Goal: Find specific page/section: Find specific page/section

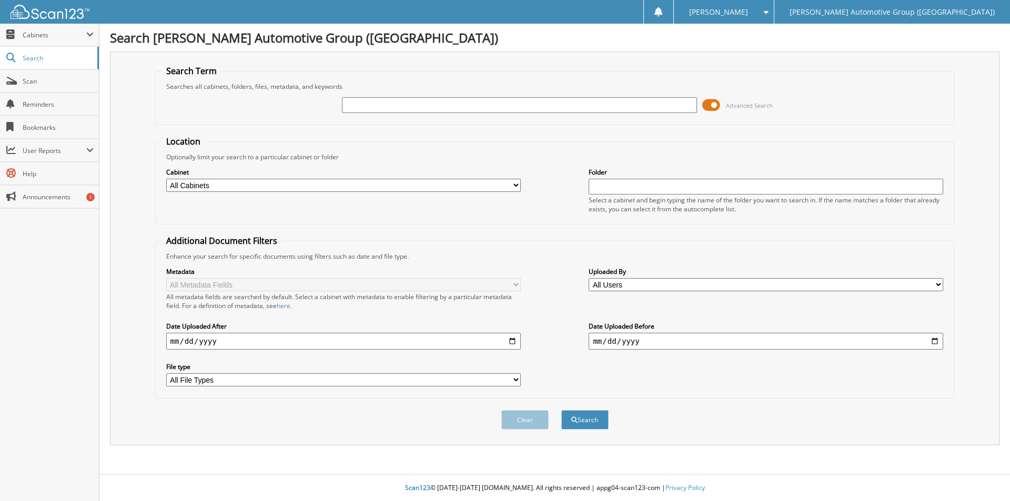
click at [387, 103] on input "text" at bounding box center [519, 105] width 355 height 16
type input "351535"
click at [561, 410] on button "Search" at bounding box center [584, 419] width 47 height 19
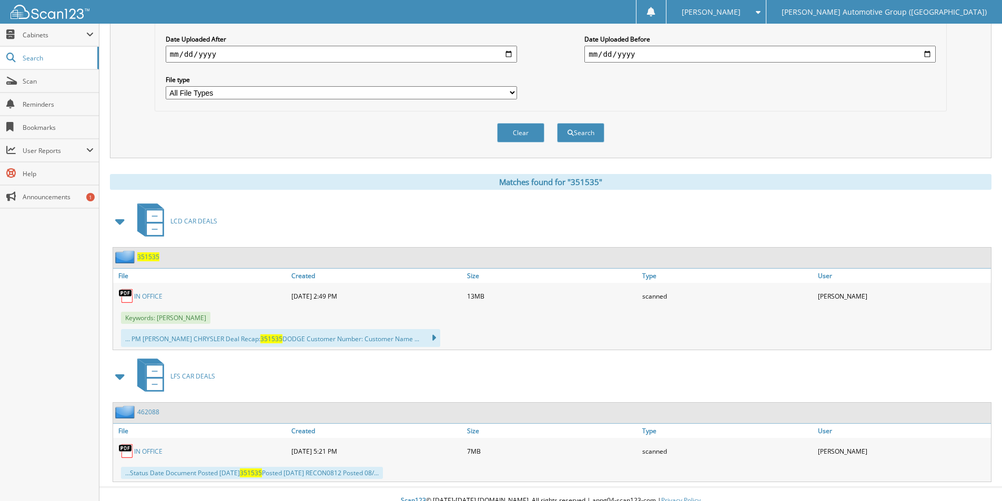
scroll to position [300, 0]
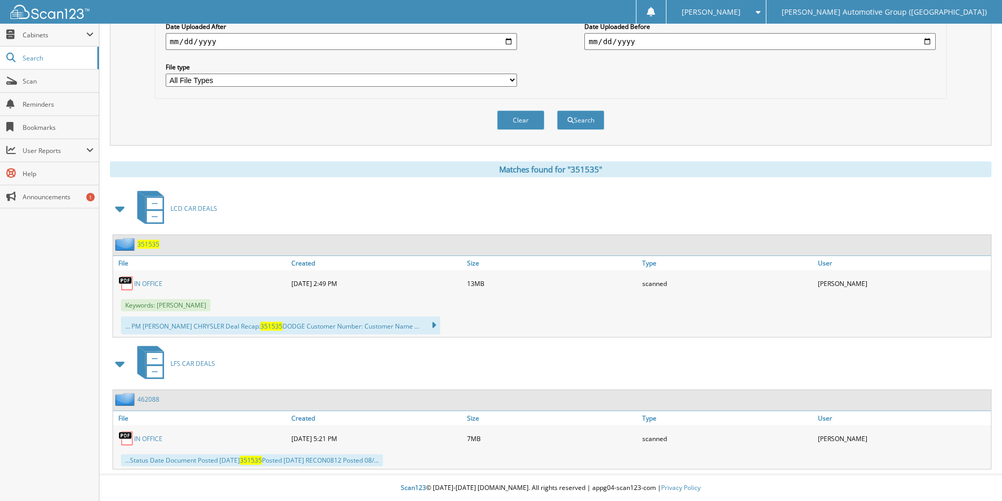
click at [148, 244] on span "351535" at bounding box center [148, 244] width 22 height 9
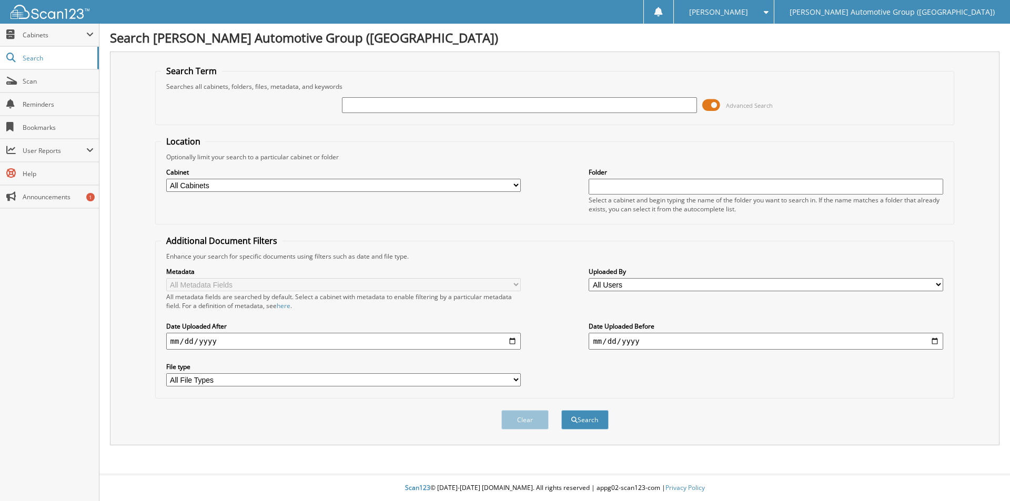
click at [400, 102] on input "text" at bounding box center [519, 105] width 355 height 16
type input "219427"
click at [561, 410] on button "Search" at bounding box center [584, 419] width 47 height 19
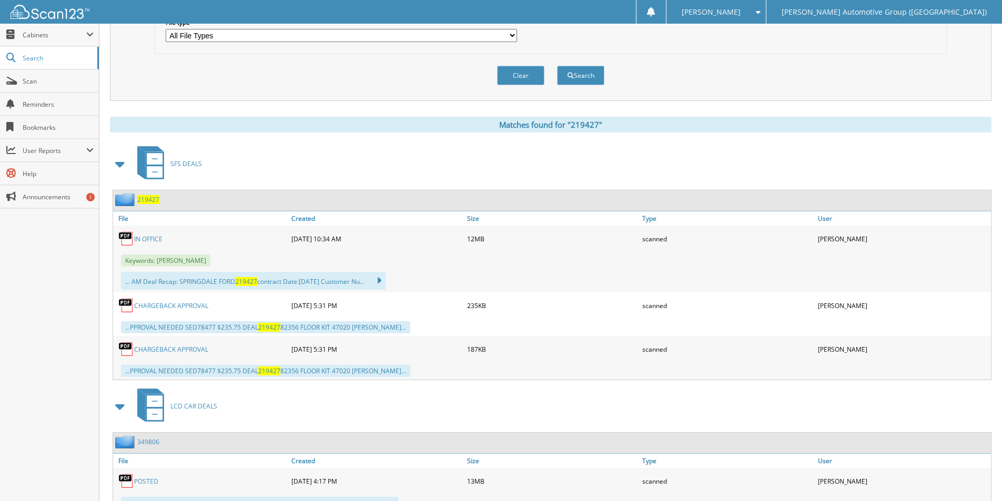
scroll to position [368, 0]
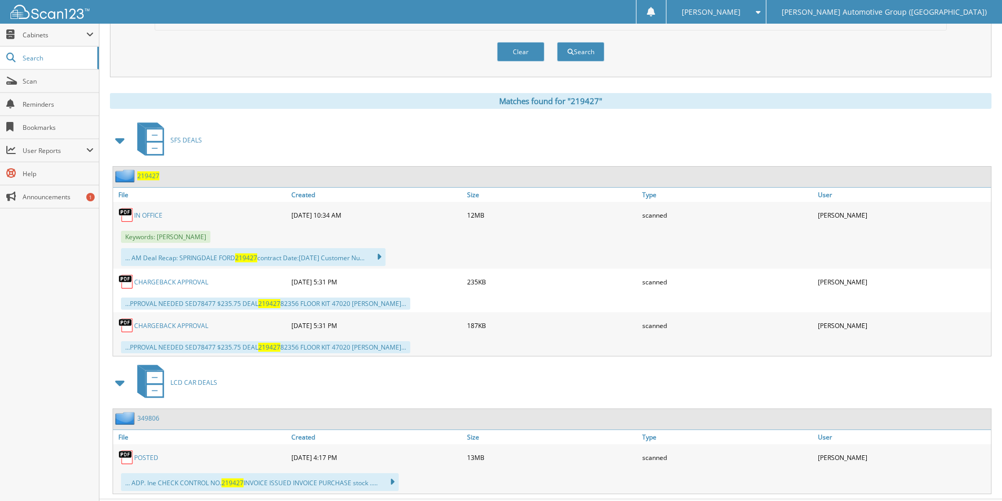
click at [153, 176] on span "219427" at bounding box center [148, 175] width 22 height 9
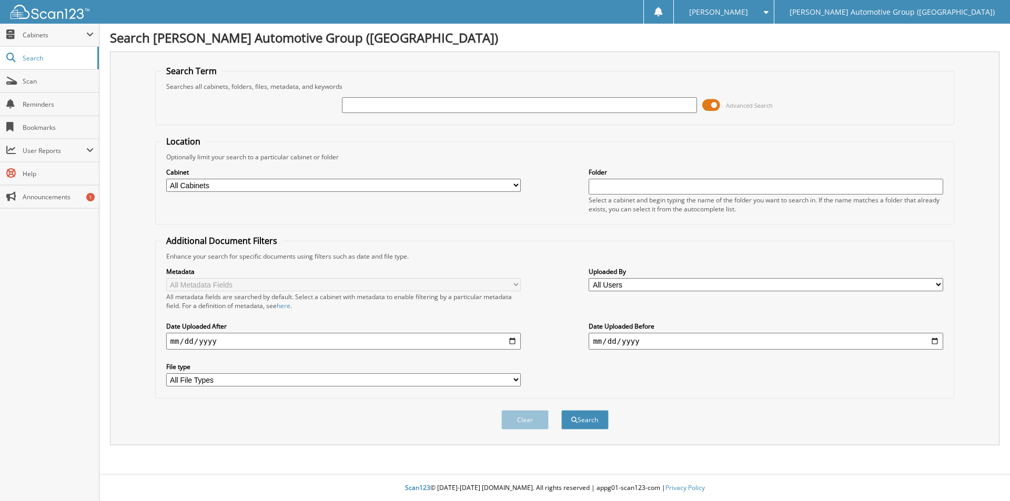
click at [388, 104] on input "text" at bounding box center [519, 105] width 355 height 16
type input "351358"
click at [592, 422] on button "Search" at bounding box center [584, 419] width 47 height 19
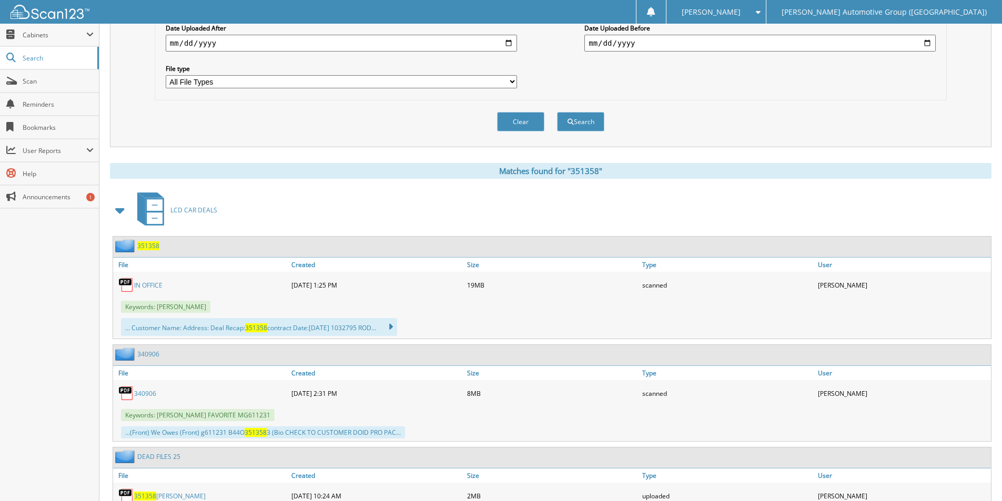
scroll to position [316, 0]
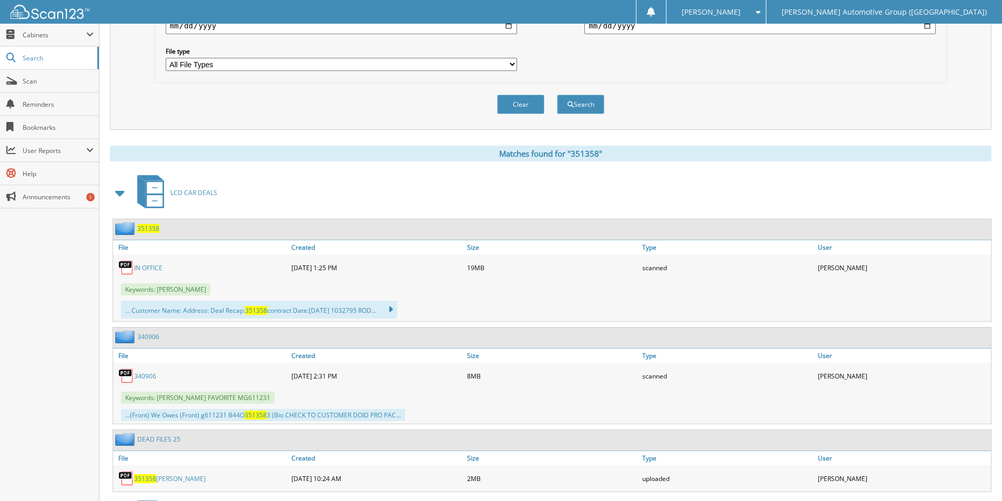
click at [142, 230] on span "351358" at bounding box center [148, 228] width 22 height 9
